Goal: Task Accomplishment & Management: Use online tool/utility

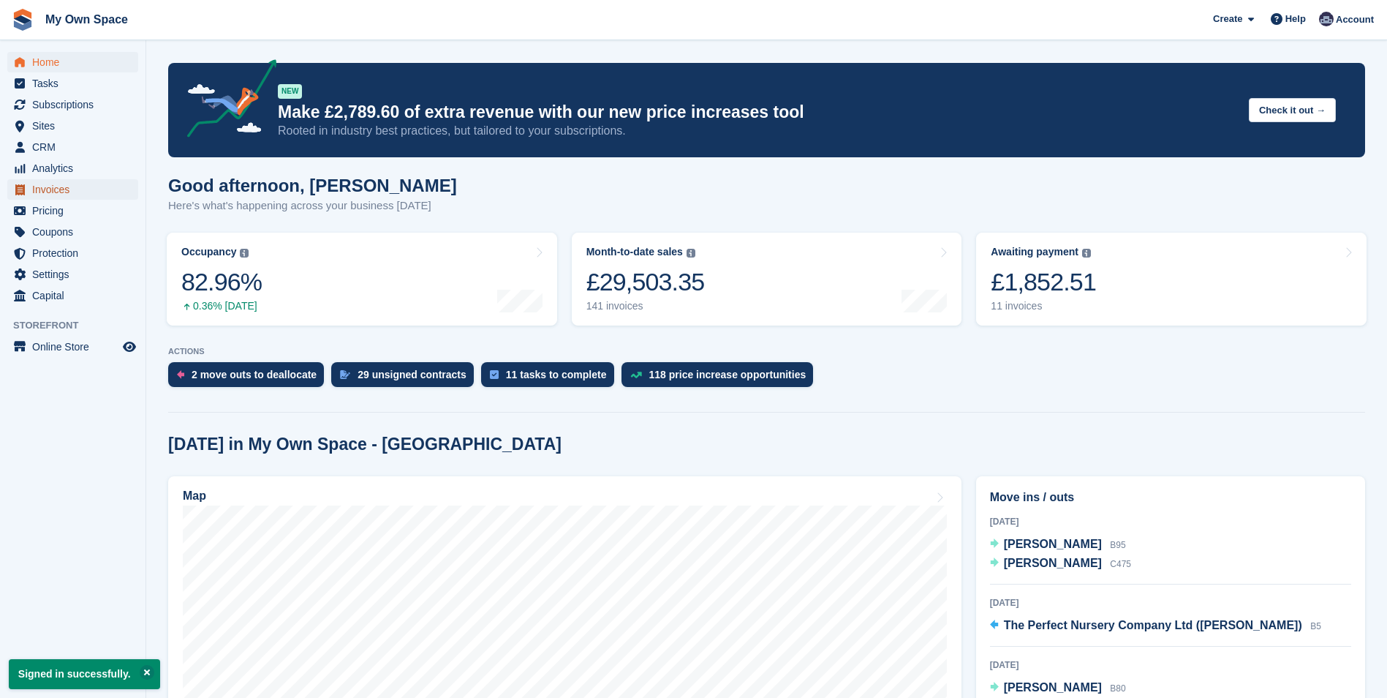
click at [47, 189] on span "Invoices" at bounding box center [76, 189] width 88 height 20
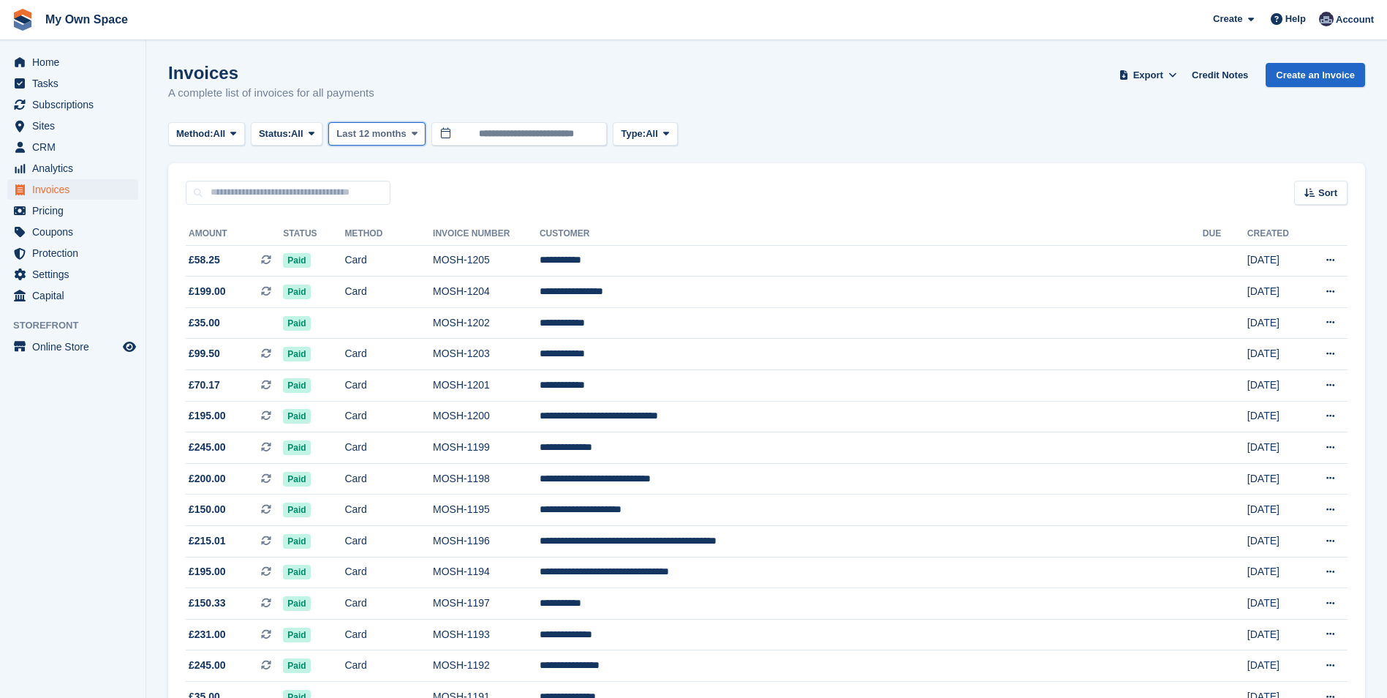
click at [412, 134] on icon at bounding box center [415, 134] width 6 height 10
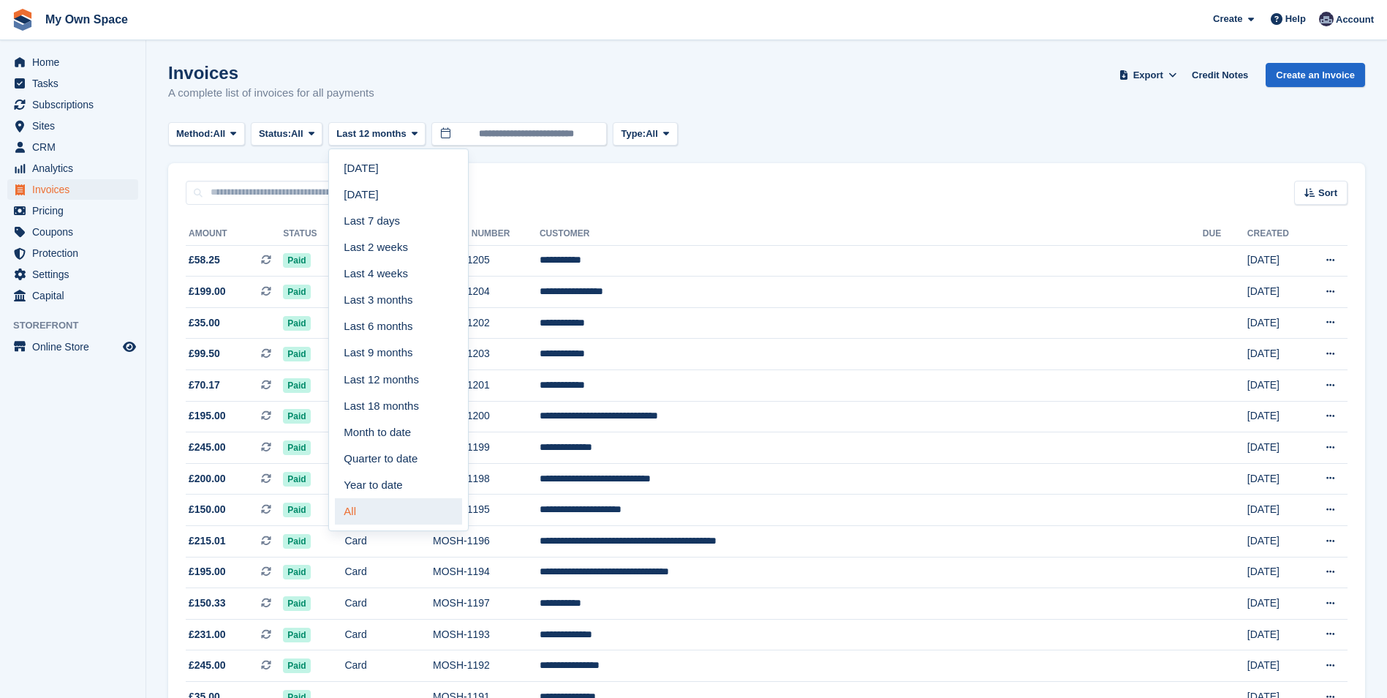
click at [357, 520] on link "All" at bounding box center [398, 511] width 127 height 26
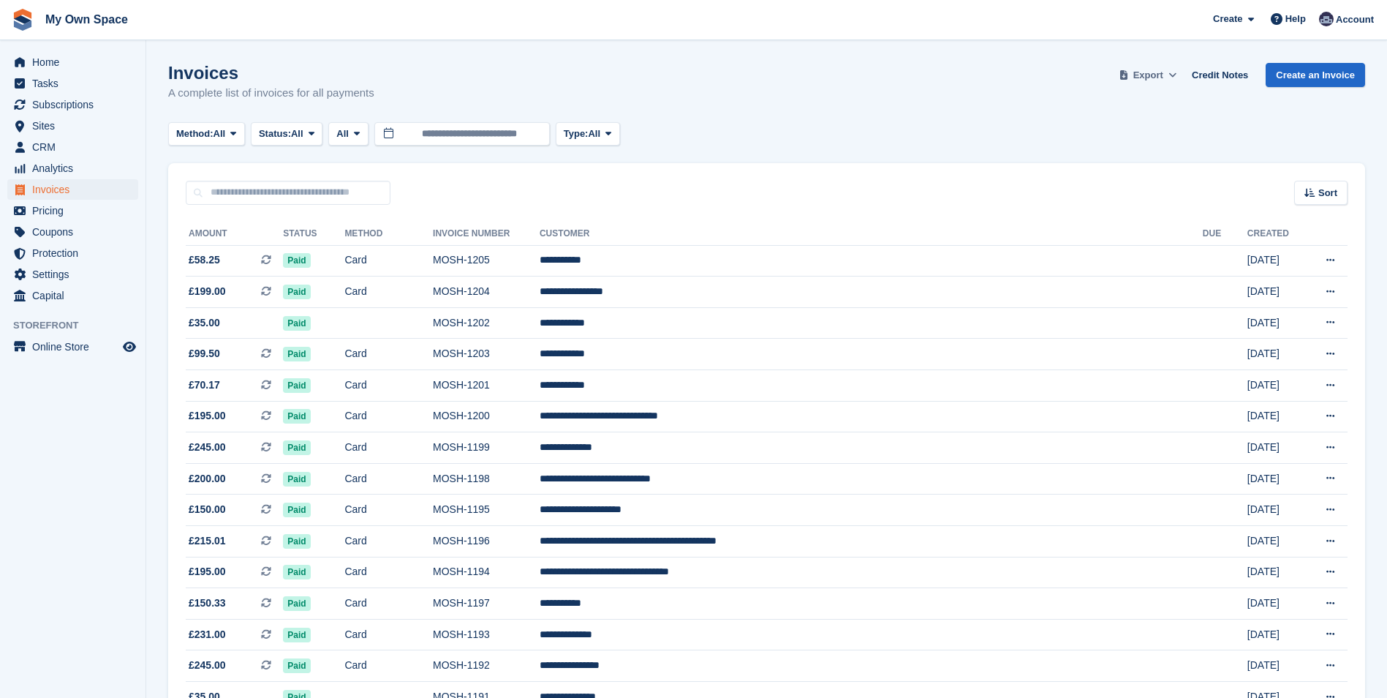
click at [1177, 75] on icon at bounding box center [1172, 75] width 8 height 10
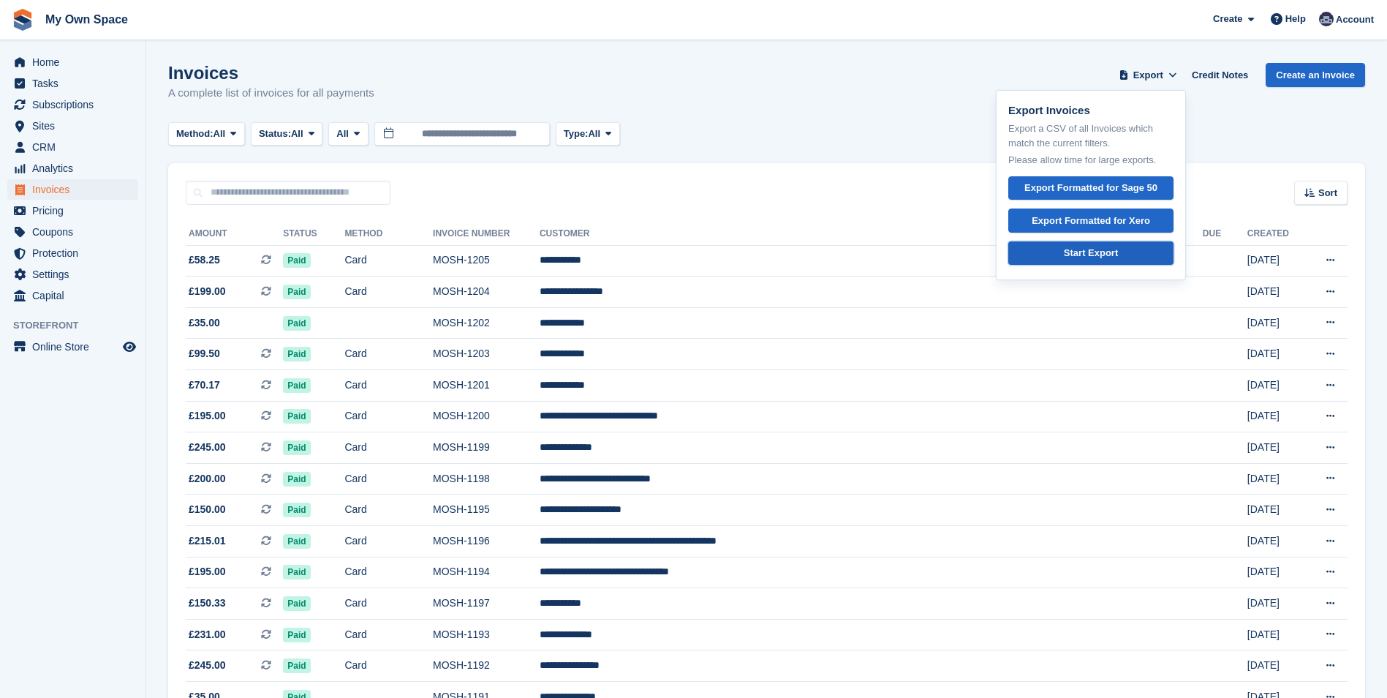
click at [1101, 254] on div "Start Export" at bounding box center [1091, 253] width 54 height 15
click at [95, 447] on aside "Home Tasks Subscriptions Subscriptions Subscriptions Contracts Price increases …" at bounding box center [73, 352] width 146 height 624
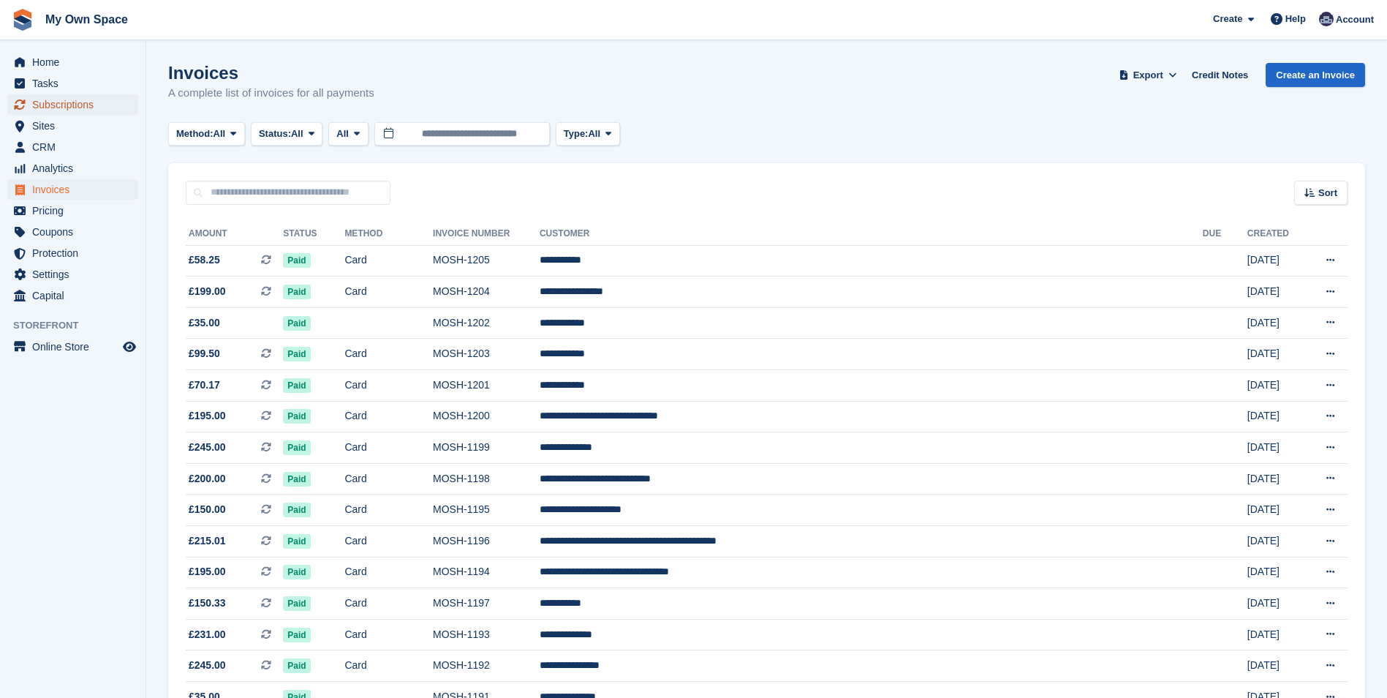
click at [52, 110] on span "Subscriptions" at bounding box center [76, 104] width 88 height 20
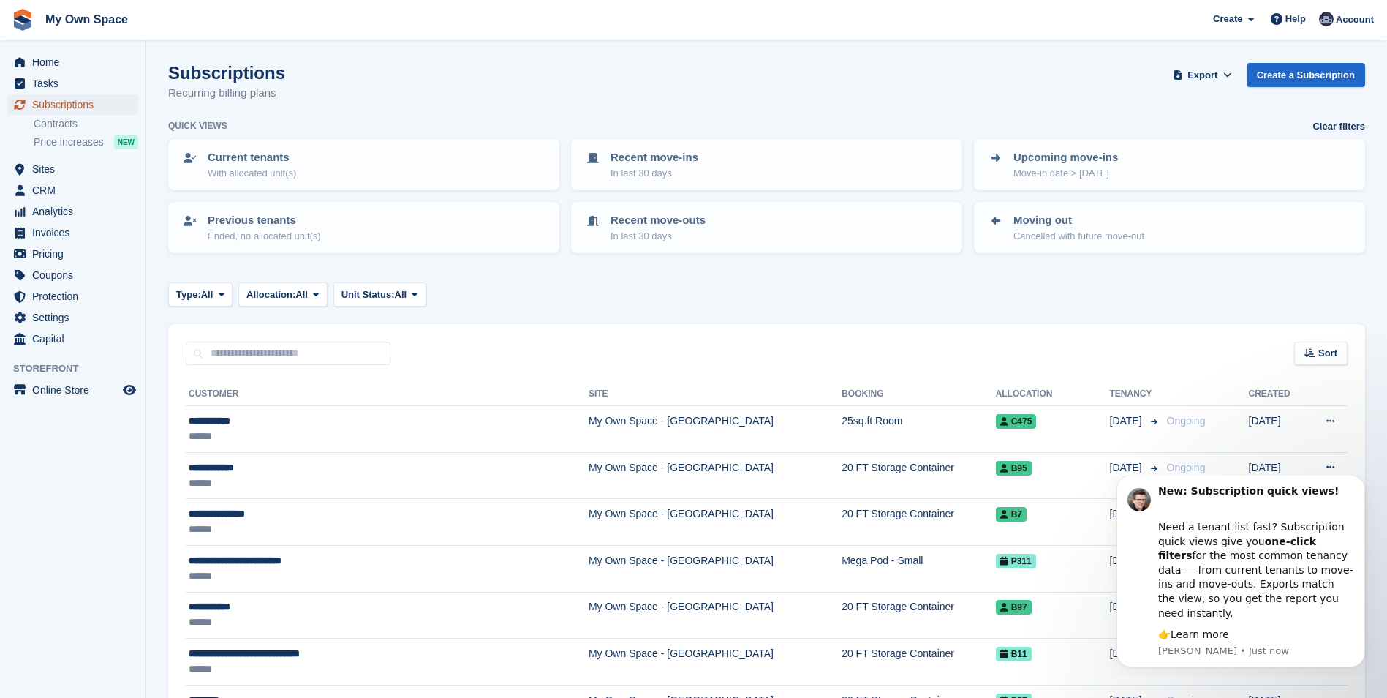
click at [59, 105] on span "Subscriptions" at bounding box center [76, 104] width 88 height 20
click at [1233, 299] on div "Type: All All Upcoming Previous Active Ending Allocation: All All Allocated Una…" at bounding box center [766, 294] width 1197 height 24
click at [1231, 72] on icon at bounding box center [1227, 75] width 8 height 10
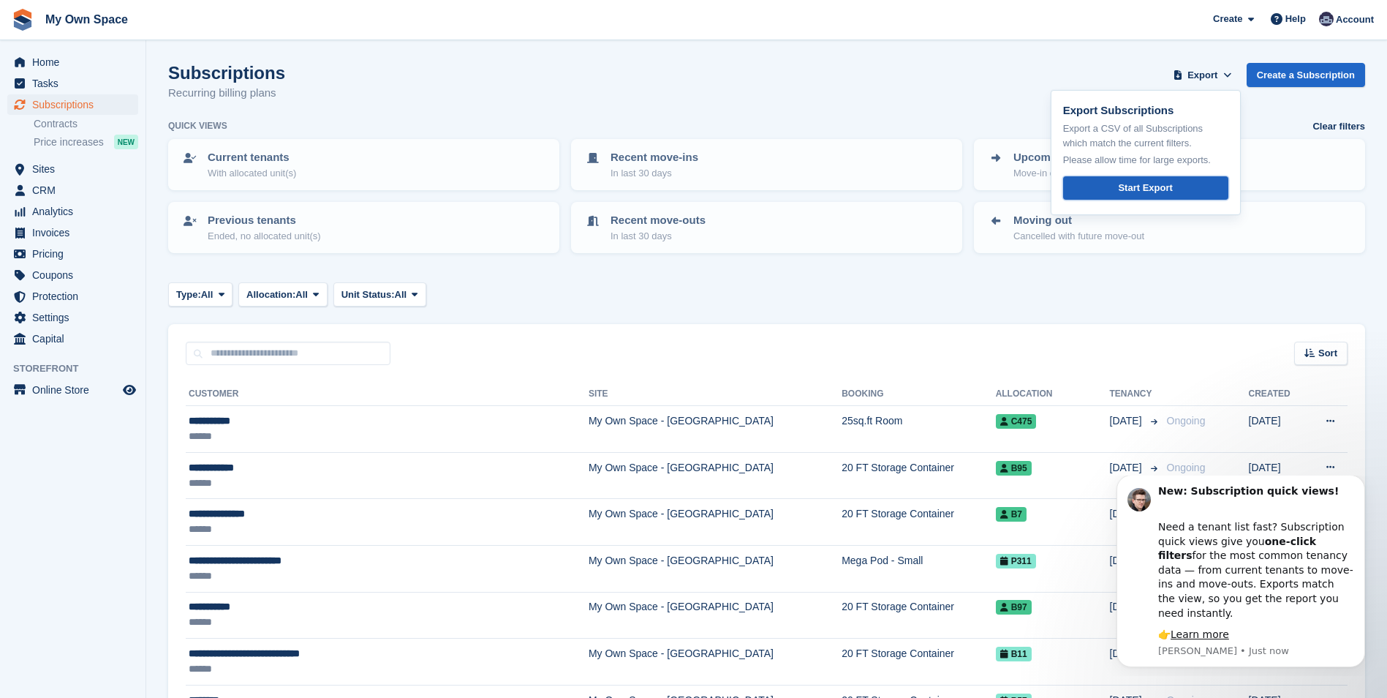
click at [1172, 185] on div "Start Export" at bounding box center [1145, 188] width 54 height 15
